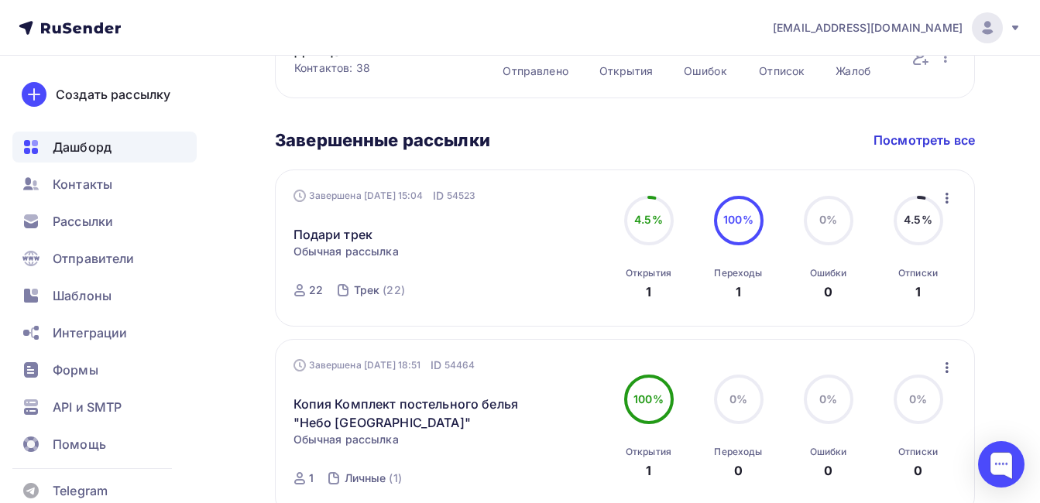
scroll to position [774, 0]
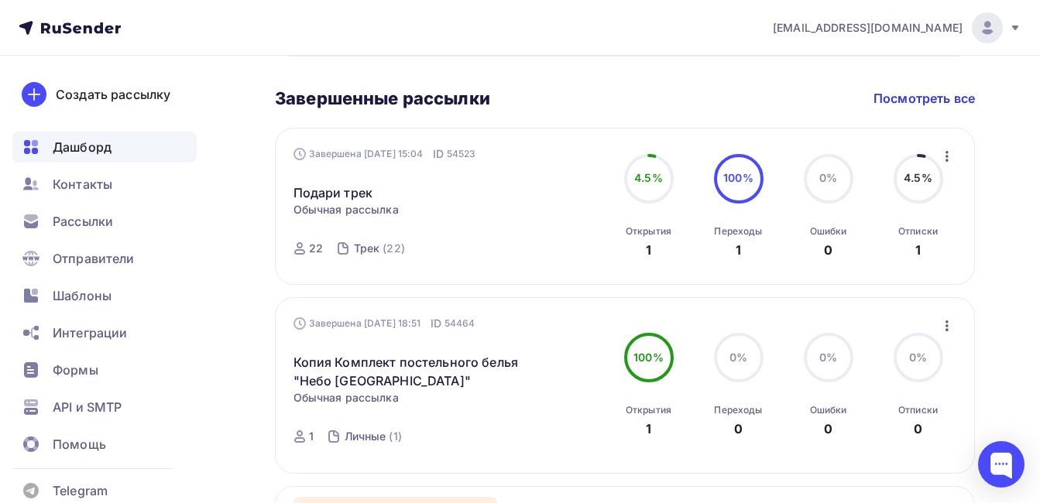
click at [945, 156] on icon "button" at bounding box center [946, 156] width 3 height 11
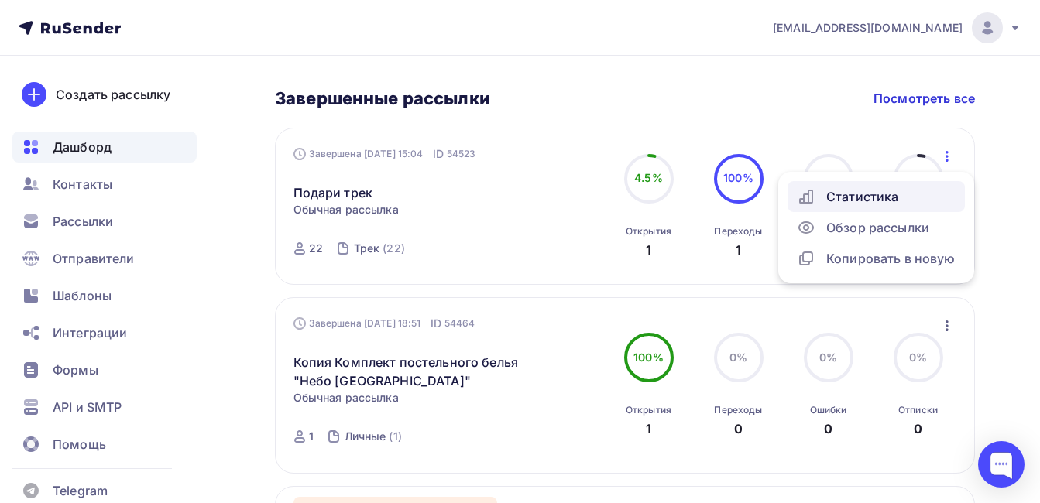
click at [861, 197] on div "Статистика" at bounding box center [876, 196] width 159 height 19
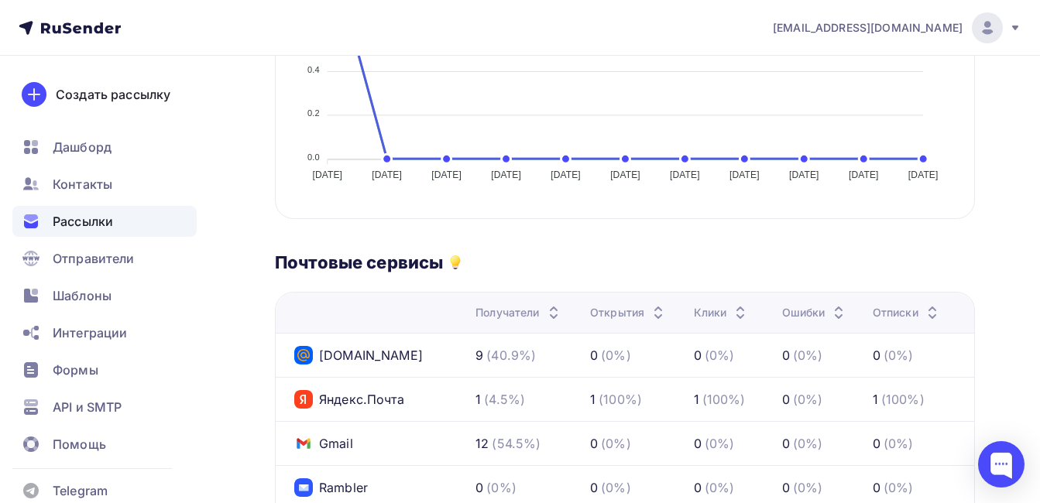
scroll to position [536, 0]
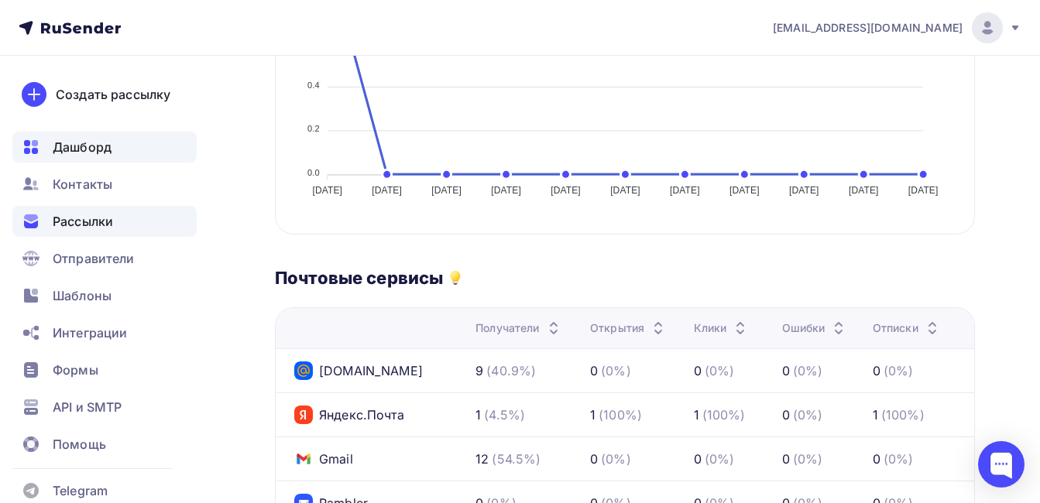
click at [74, 149] on span "Дашборд" at bounding box center [82, 147] width 59 height 19
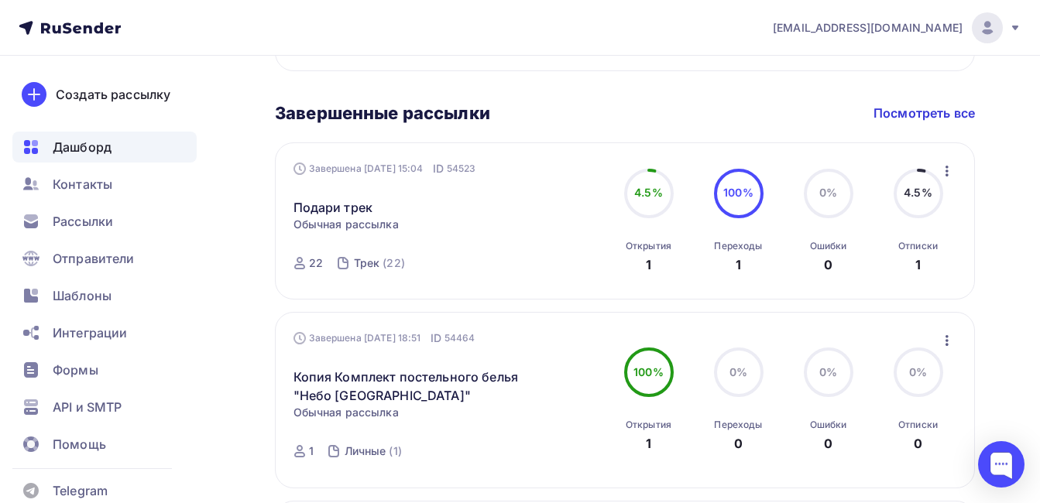
scroll to position [774, 0]
